Goal: Find specific page/section: Find specific page/section

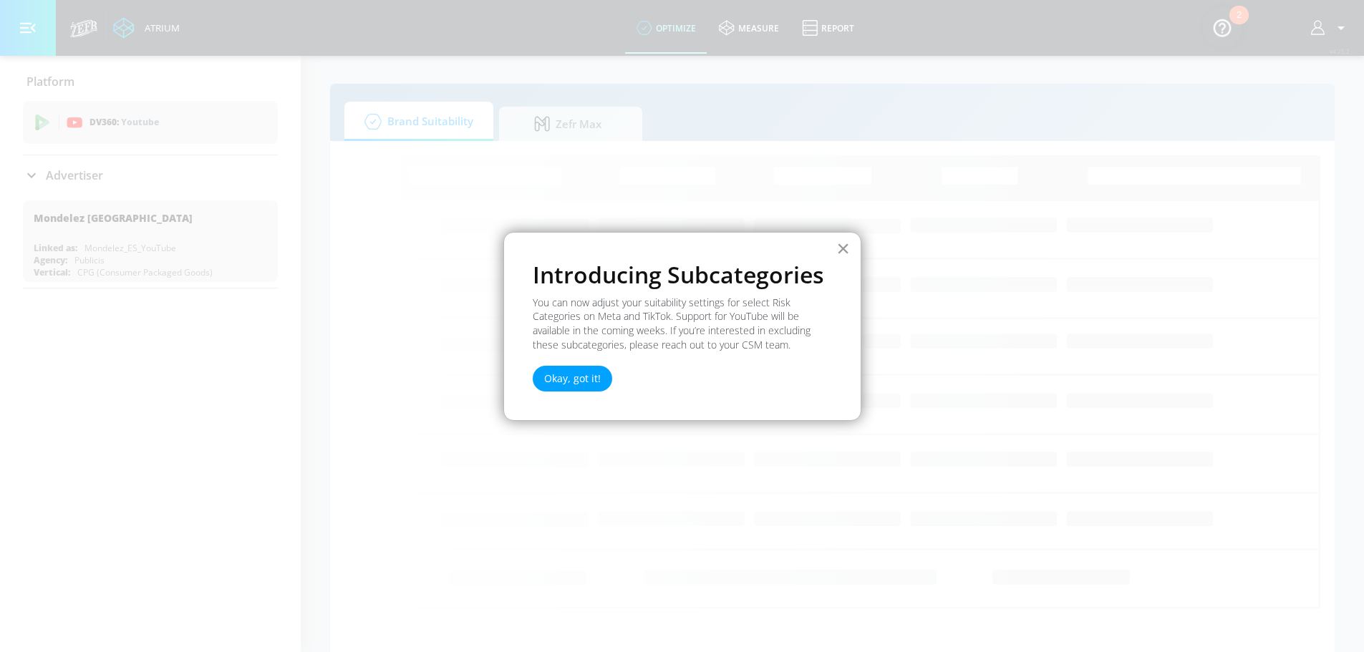
click at [843, 250] on button "×" at bounding box center [843, 248] width 14 height 23
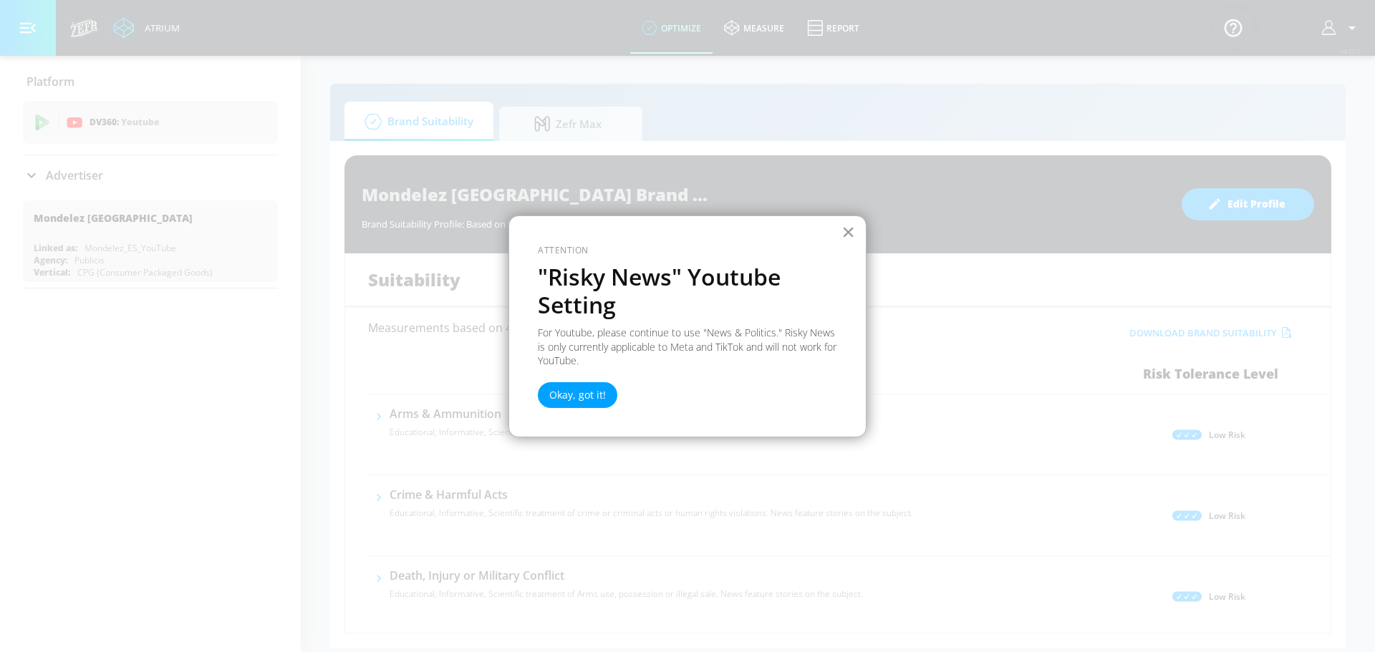
click at [851, 234] on button "×" at bounding box center [848, 232] width 14 height 23
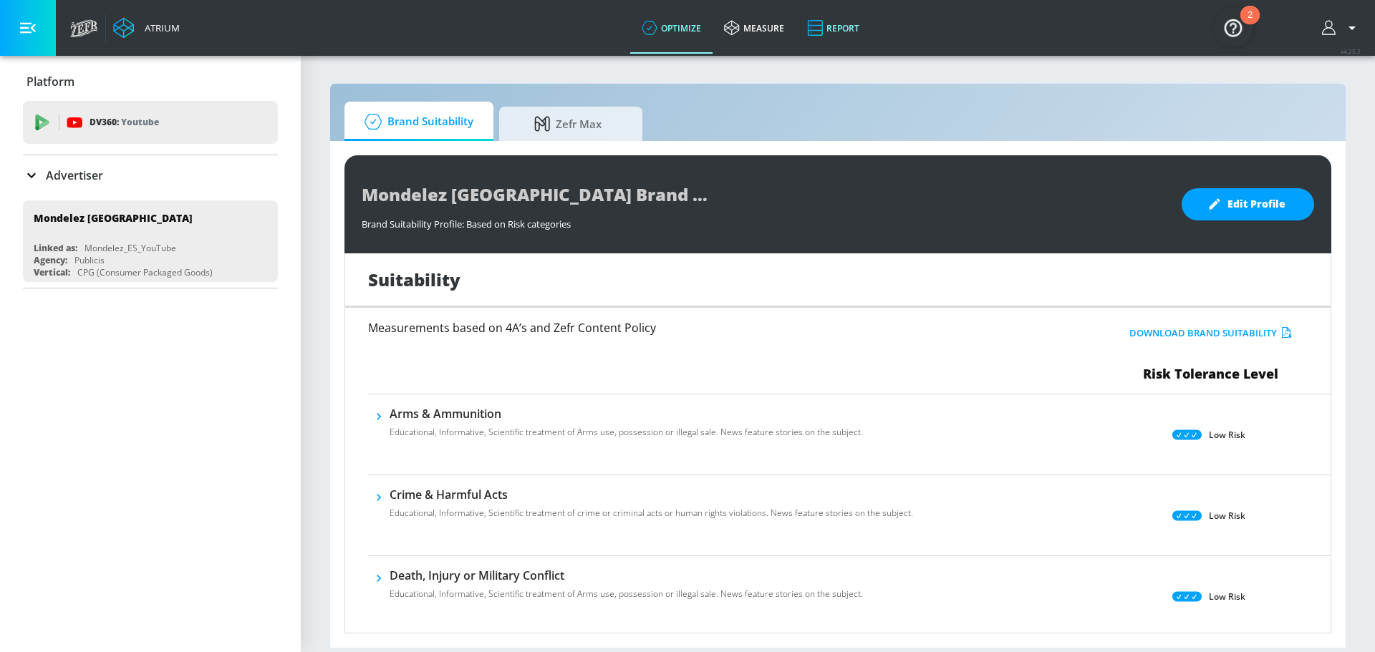
click at [799, 35] on link "Report" at bounding box center [832, 28] width 75 height 52
click at [755, 30] on link "measure" at bounding box center [753, 28] width 83 height 52
